Goal: Check status: Check status

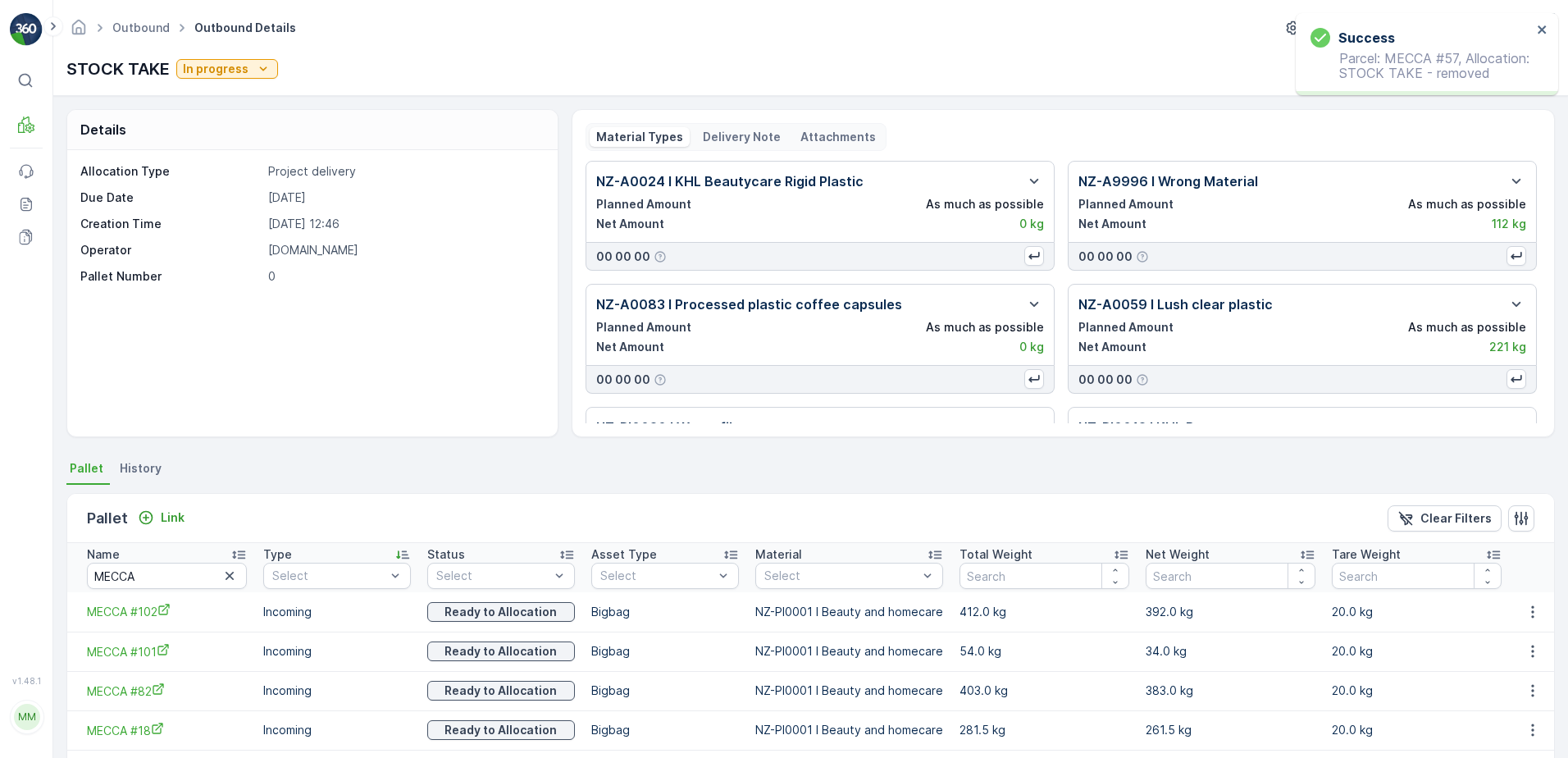
scroll to position [87, 0]
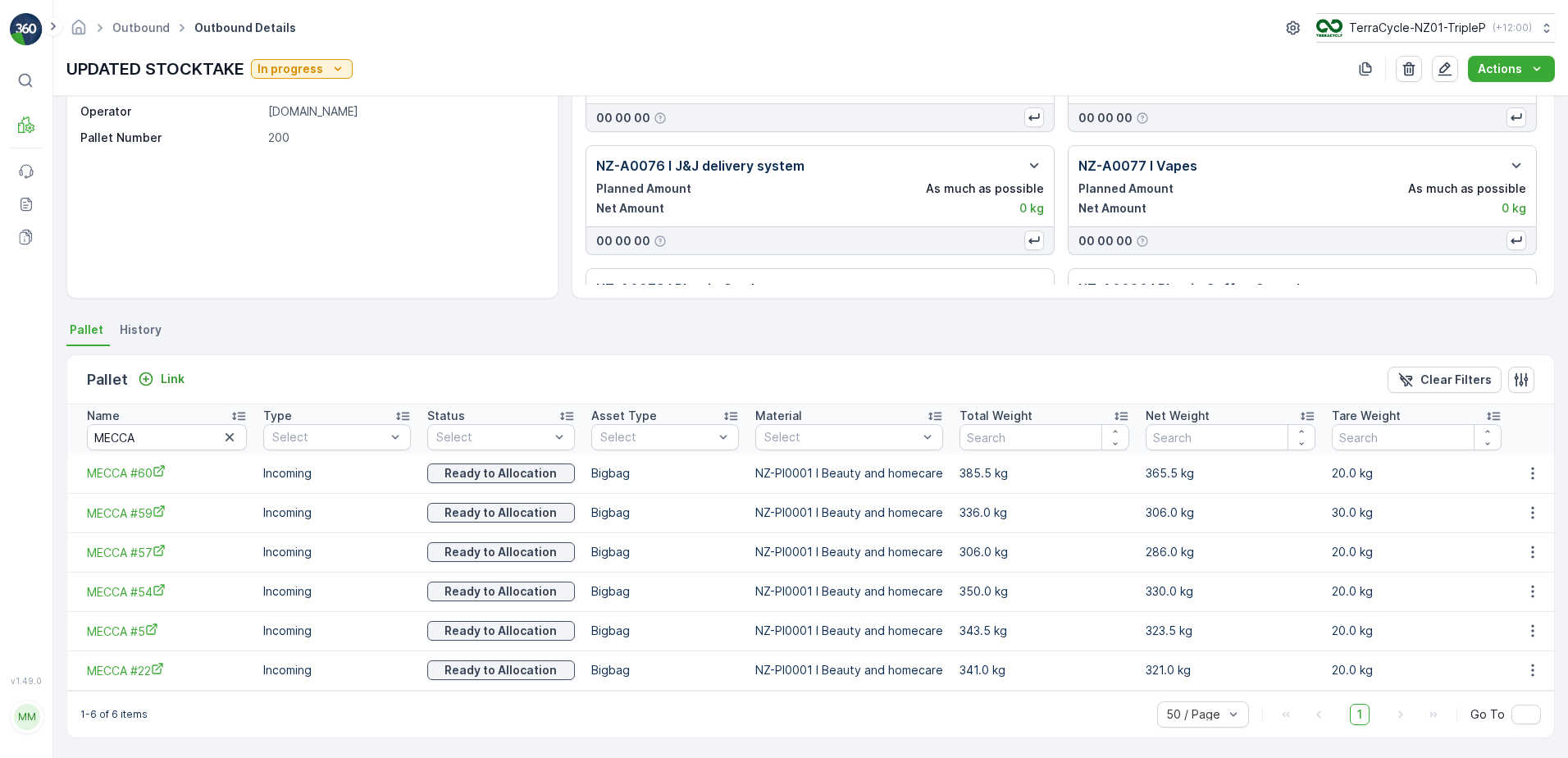
scroll to position [140, 0]
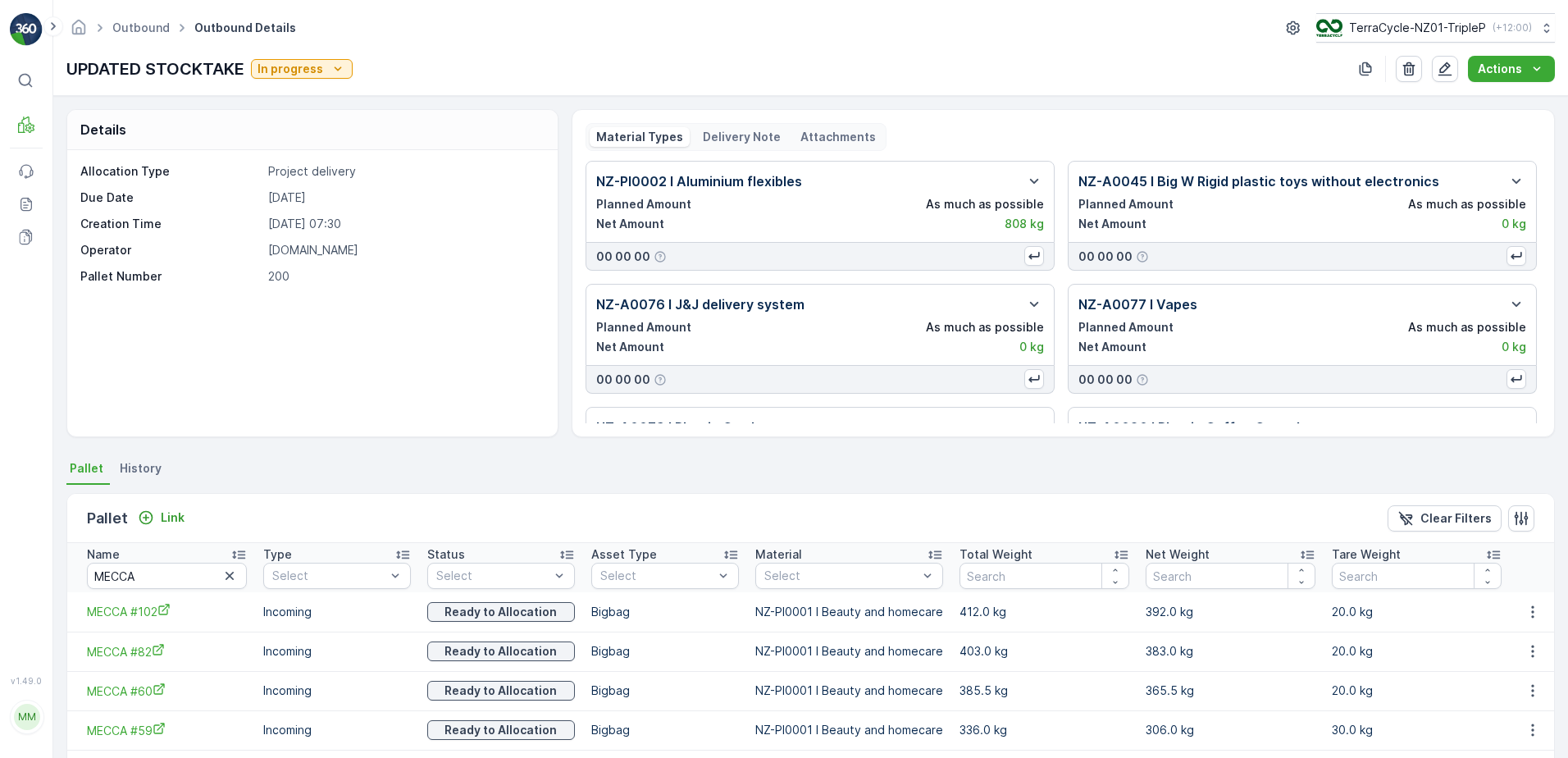
scroll to position [219, 0]
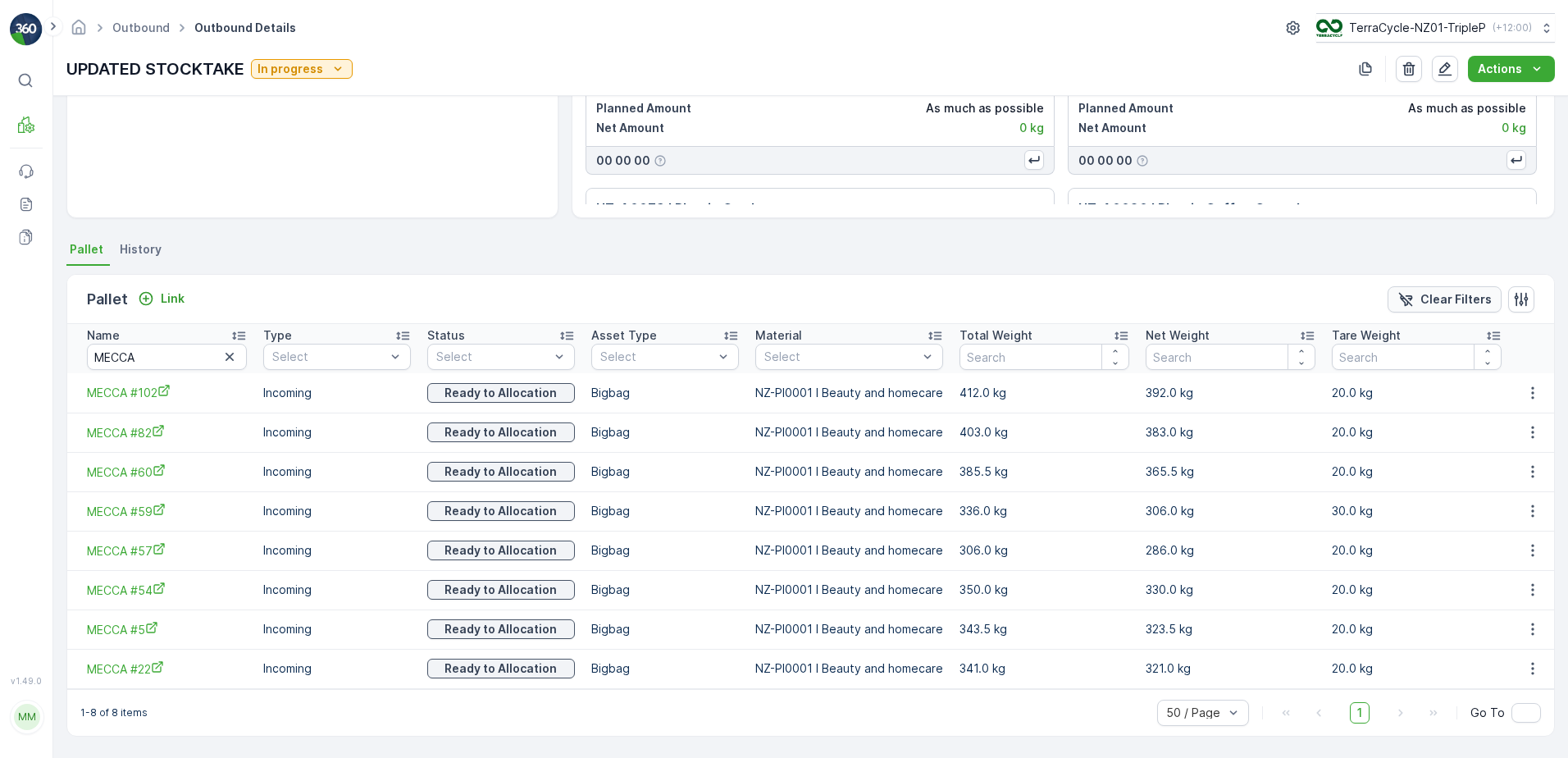
click at [1473, 289] on button "Clear Filters" at bounding box center [1444, 299] width 114 height 26
